Goal: Entertainment & Leisure: Consume media (video, audio)

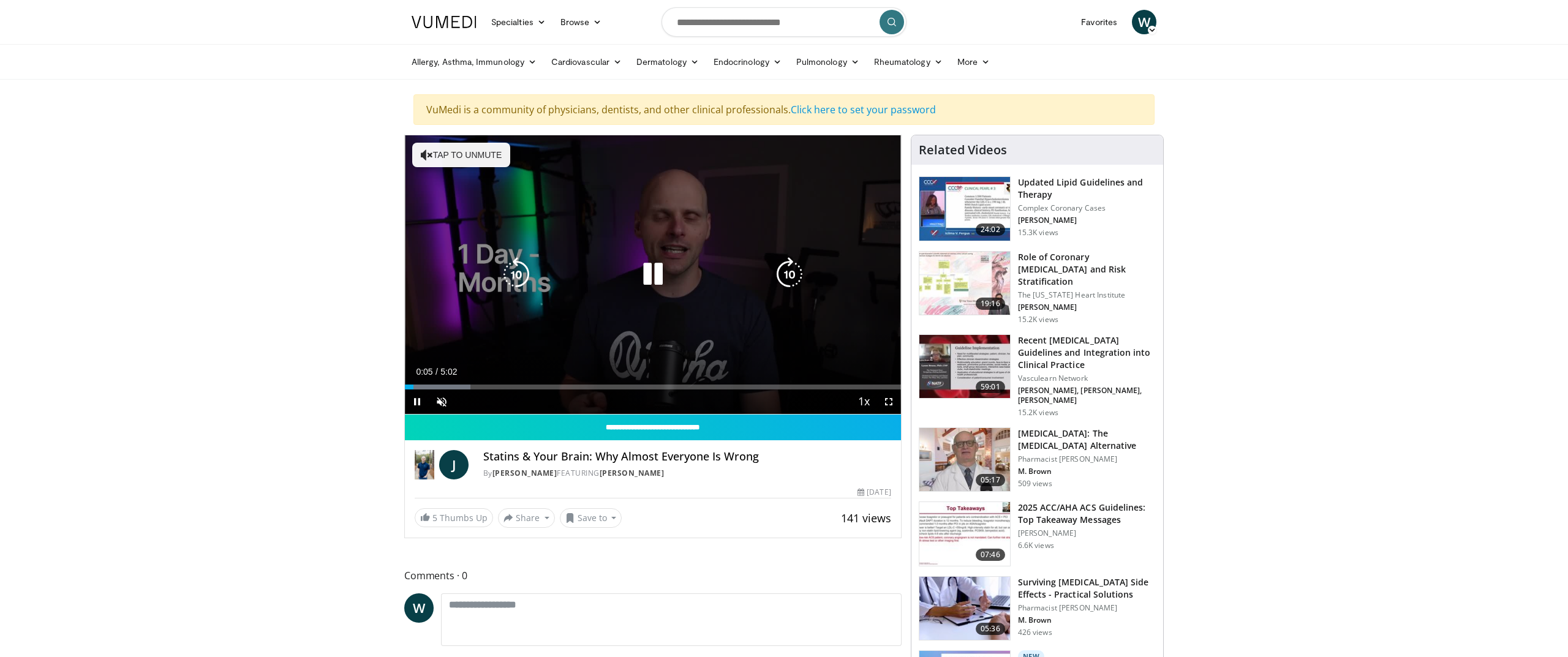
click at [429, 153] on icon "Video Player" at bounding box center [427, 155] width 12 height 12
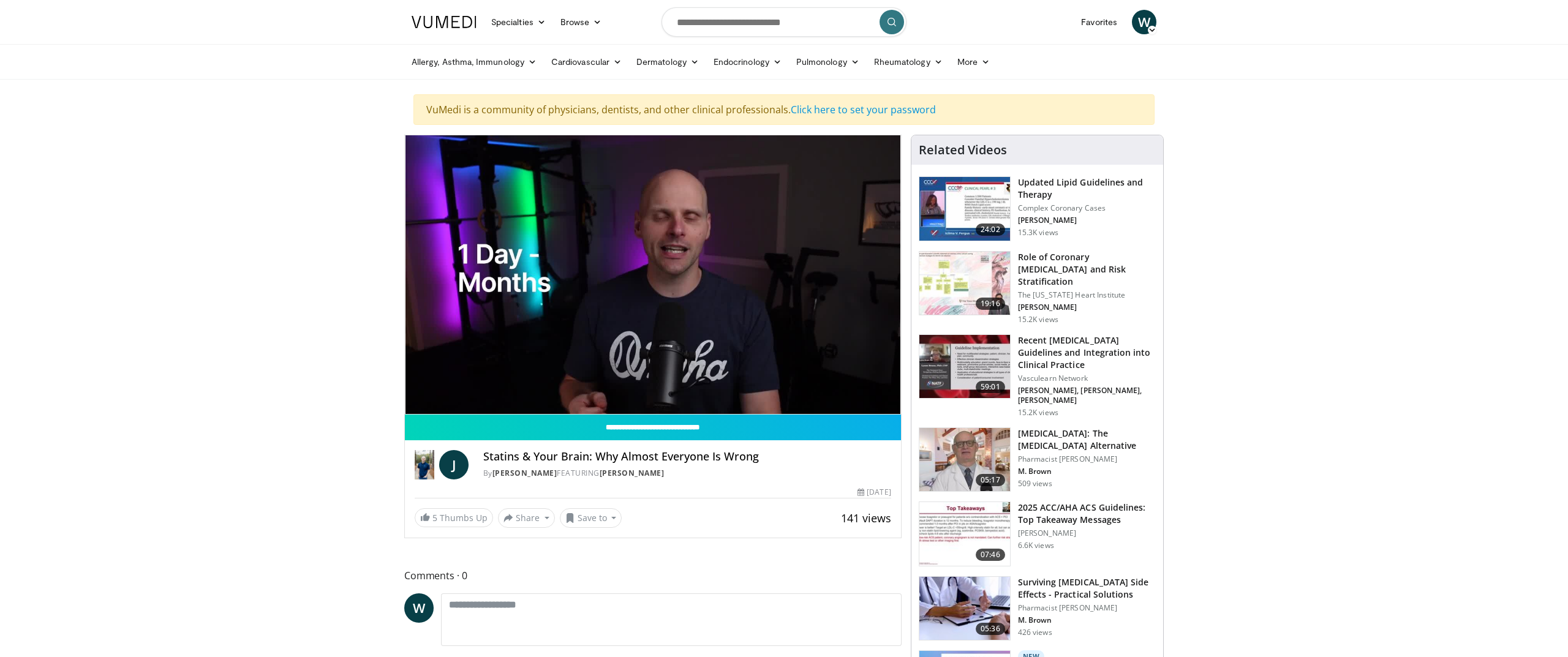
click at [953, 436] on img at bounding box center [965, 459] width 90 height 64
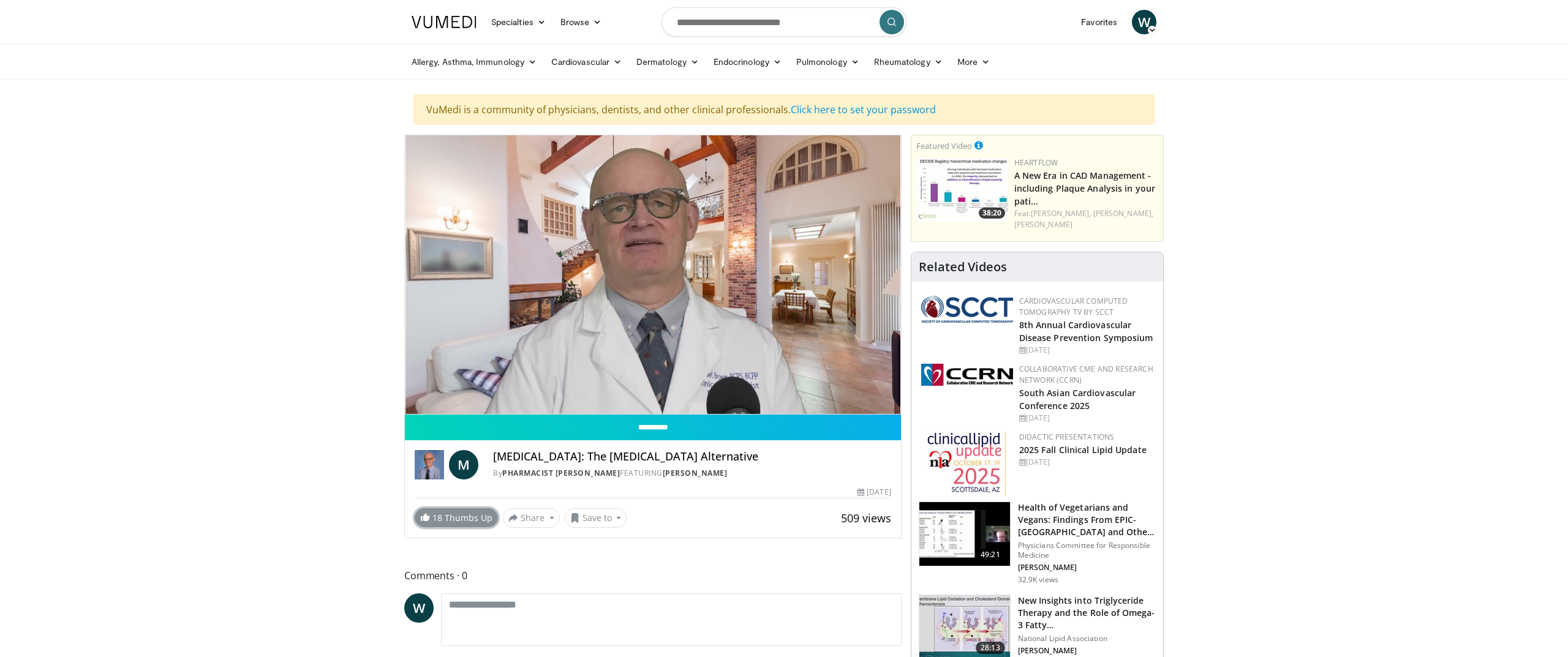
click at [444, 519] on link "18 Thumbs Up" at bounding box center [457, 517] width 84 height 19
